Goal: Task Accomplishment & Management: Complete application form

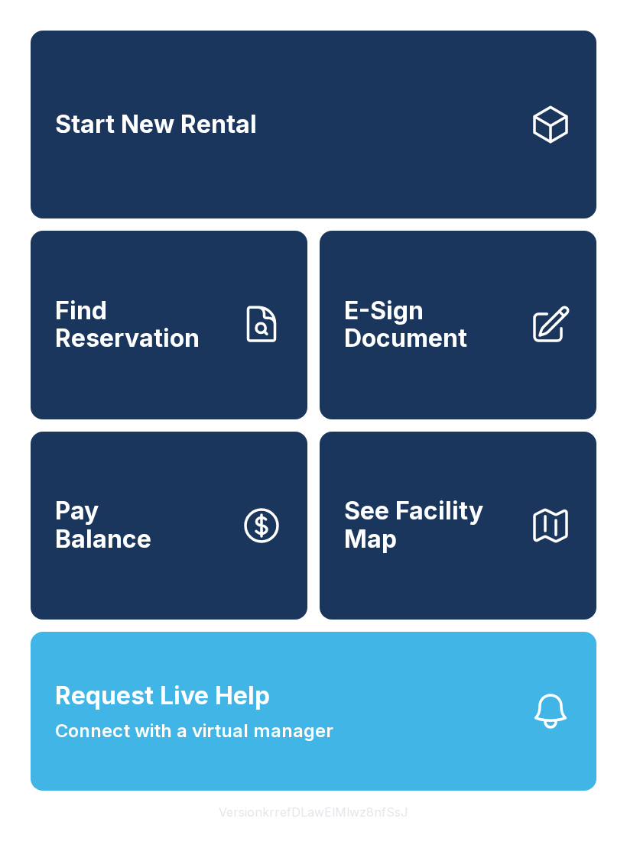
click at [258, 714] on span "Request Live Help" at bounding box center [162, 696] width 215 height 37
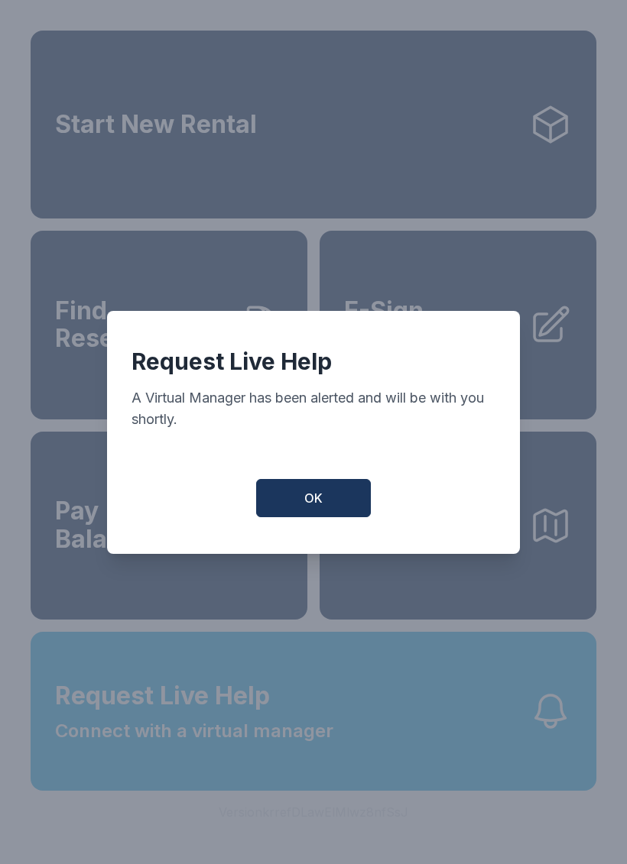
click at [300, 517] on button "OK" at bounding box center [313, 498] width 115 height 38
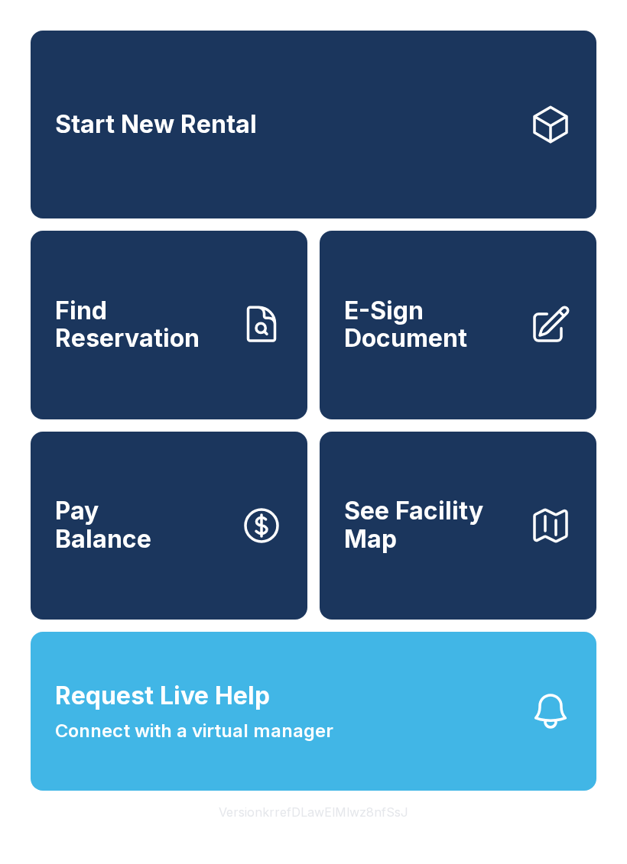
click at [462, 344] on span "E-Sign Document" at bounding box center [430, 325] width 173 height 56
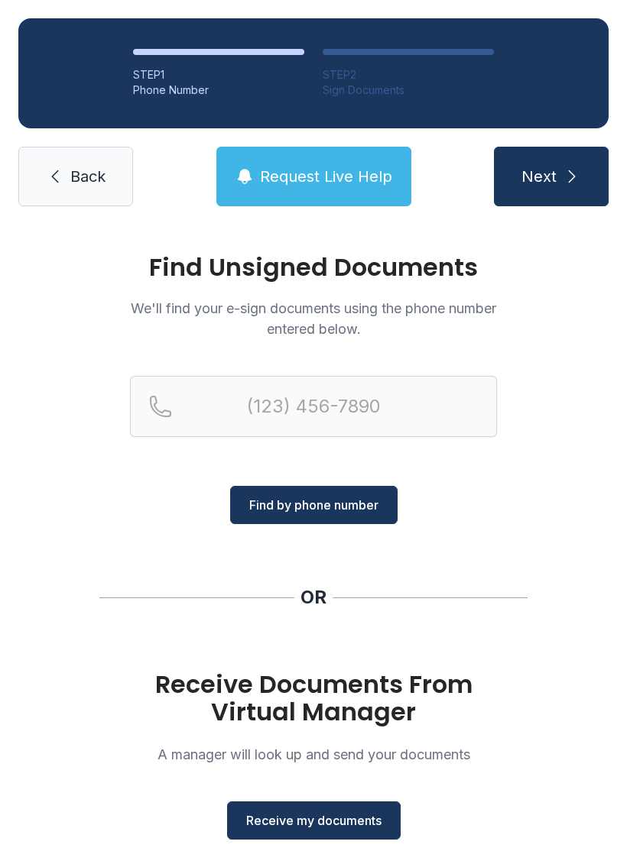
click at [261, 837] on button "Receive my documents" at bounding box center [313, 821] width 173 height 38
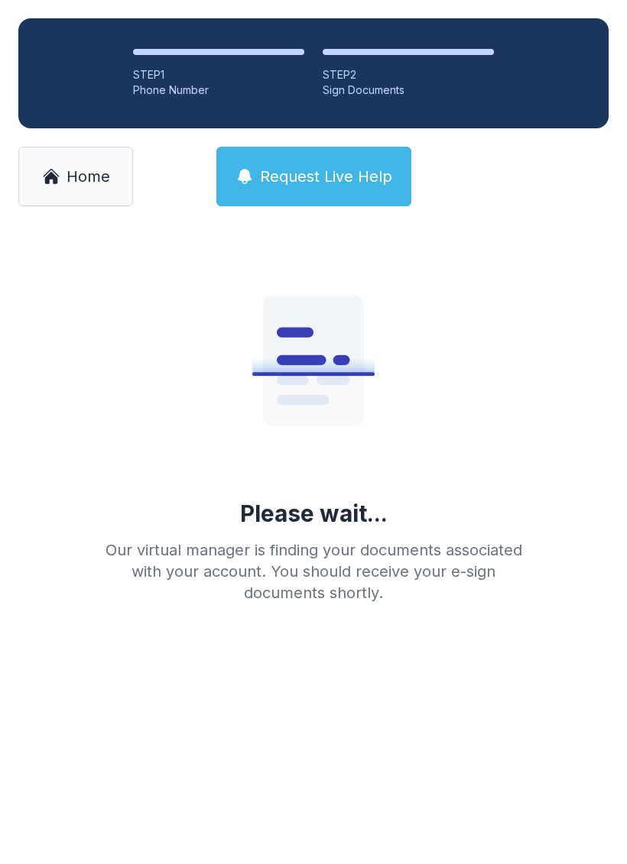
click at [81, 151] on link "Home" at bounding box center [75, 177] width 115 height 60
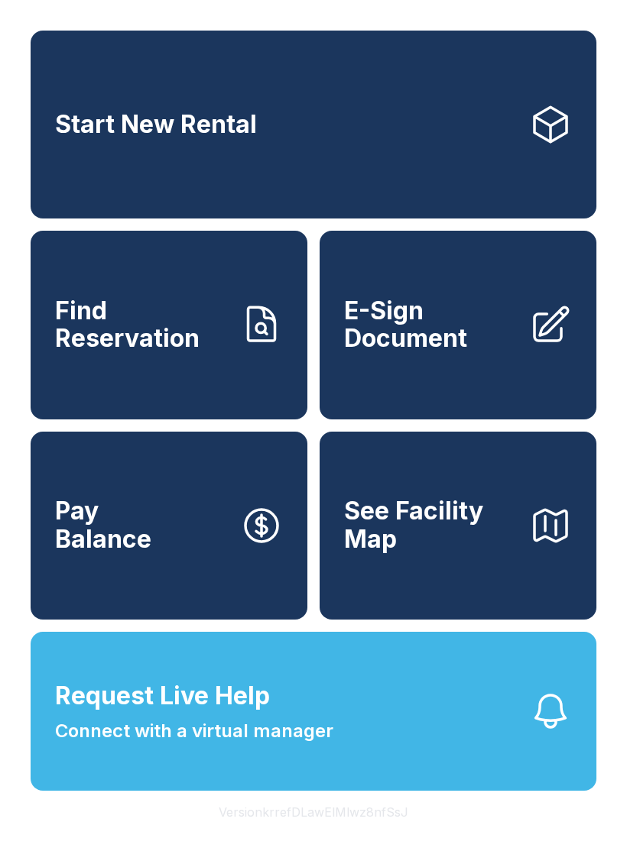
click at [460, 348] on span "E-Sign Document" at bounding box center [430, 325] width 173 height 56
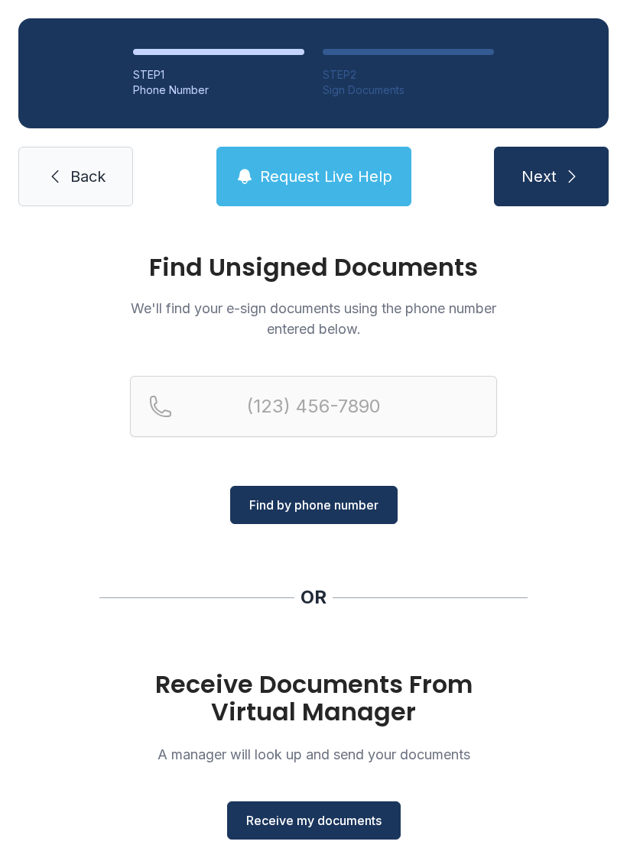
click at [283, 828] on span "Receive my documents" at bounding box center [313, 821] width 135 height 18
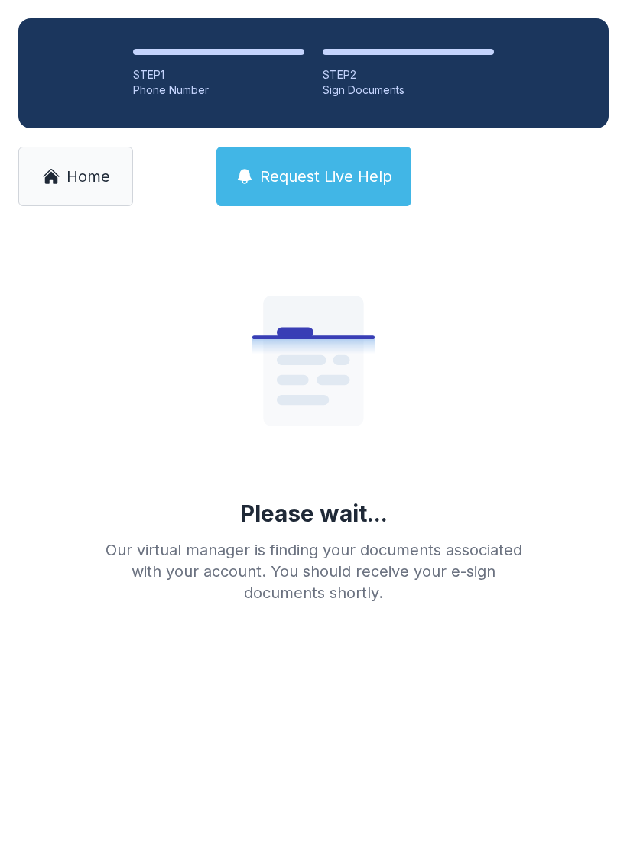
click at [79, 174] on span "Home" at bounding box center [88, 176] width 44 height 21
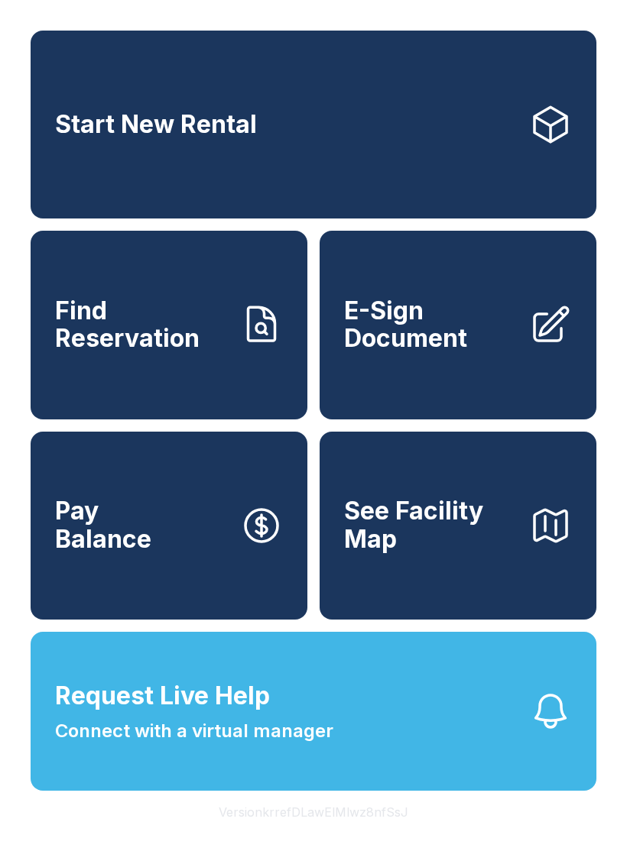
click at [326, 745] on span "Connect with a virtual manager" at bounding box center [194, 732] width 278 height 28
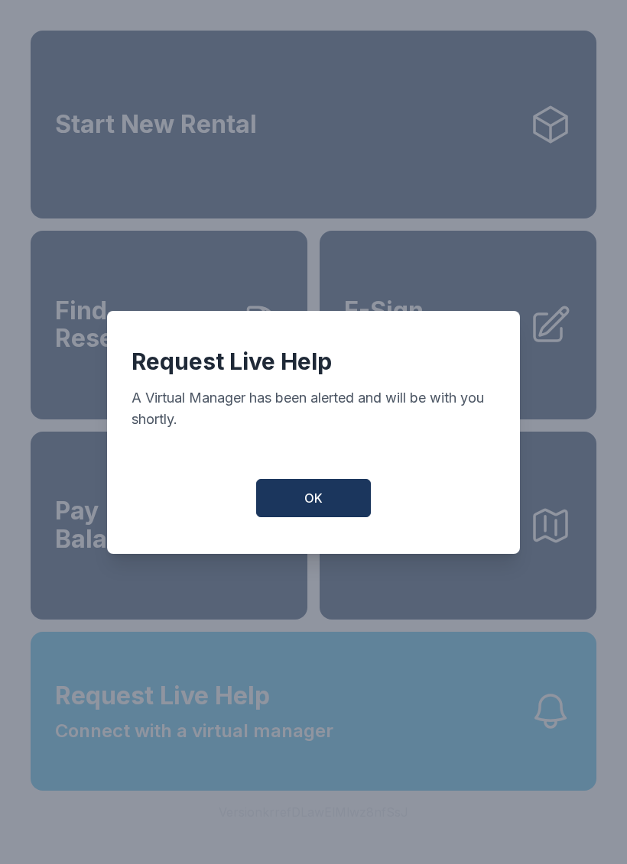
click at [313, 507] on span "OK" at bounding box center [313, 498] width 18 height 18
